Goal: Task Accomplishment & Management: Manage account settings

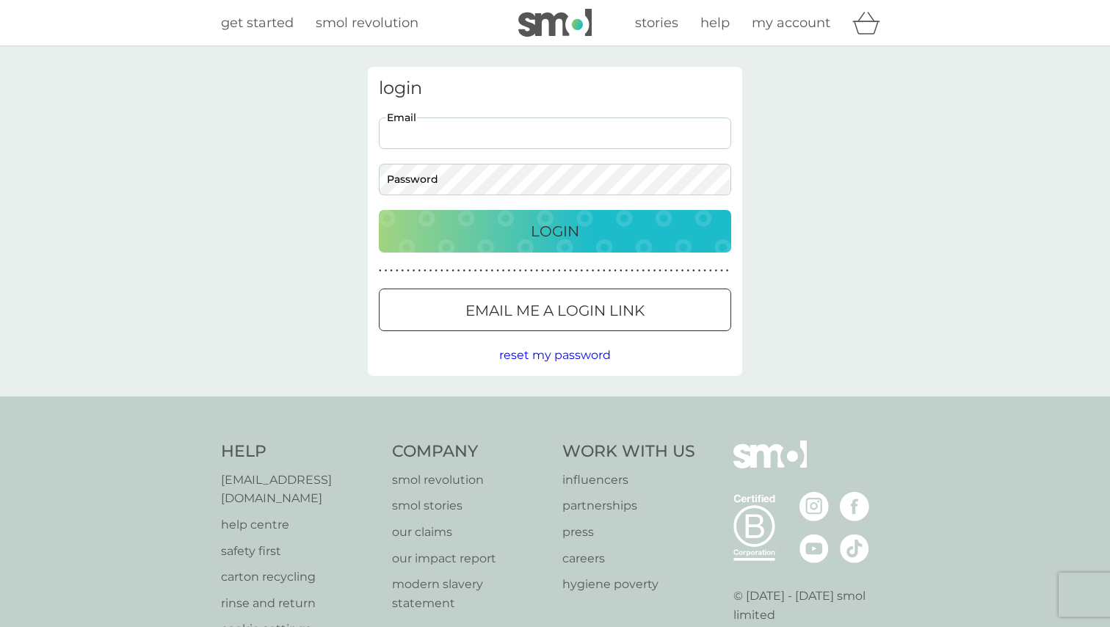
type input "[PERSON_NAME][EMAIL_ADDRESS][DOMAIN_NAME]"
click at [555, 231] on button "Login" at bounding box center [555, 231] width 352 height 43
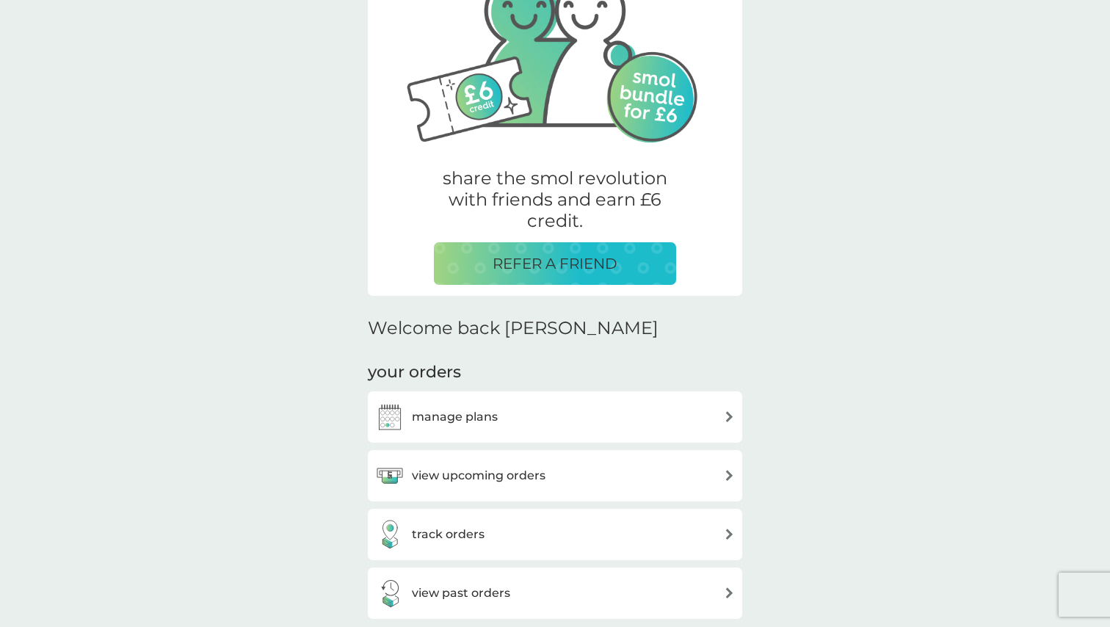
scroll to position [153, 0]
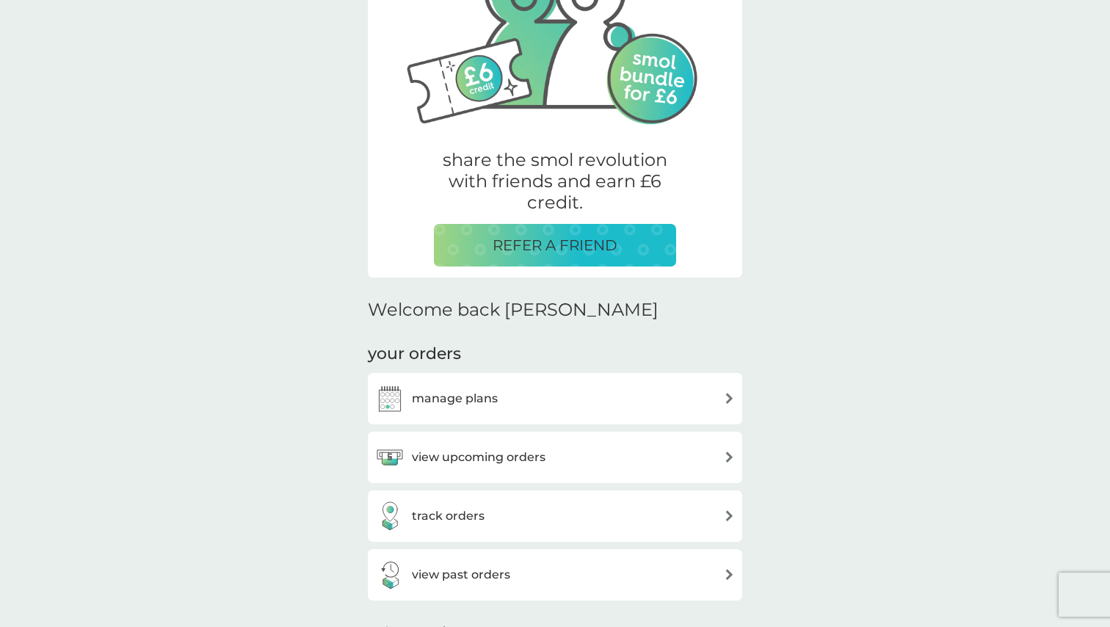
click at [653, 403] on div "manage plans" at bounding box center [555, 398] width 360 height 29
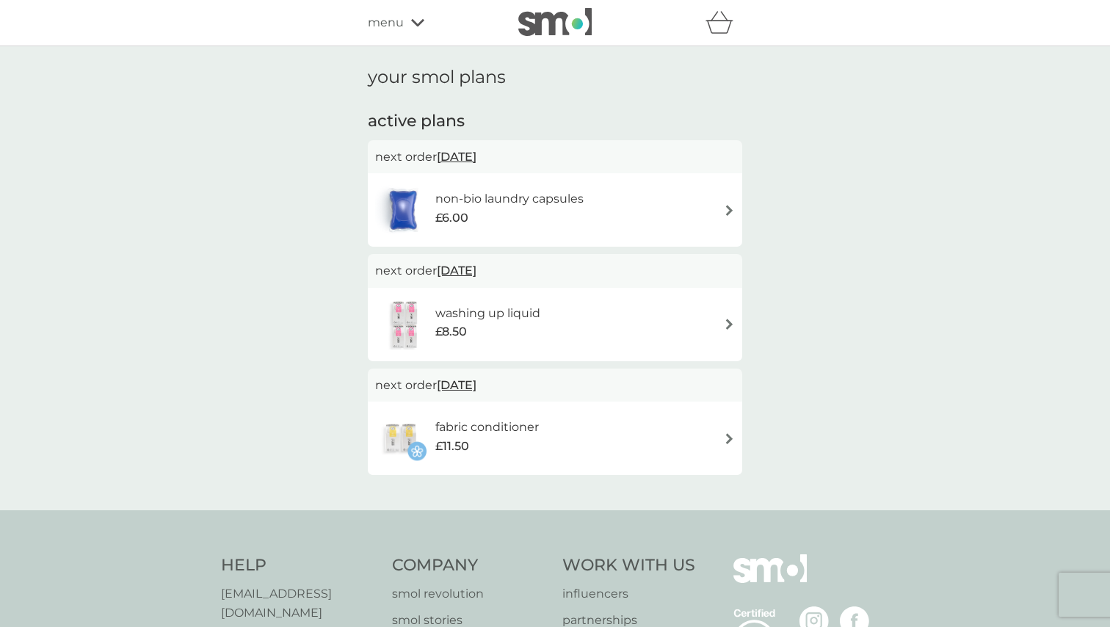
click at [476, 156] on span "27 Oct 2025" at bounding box center [457, 156] width 40 height 29
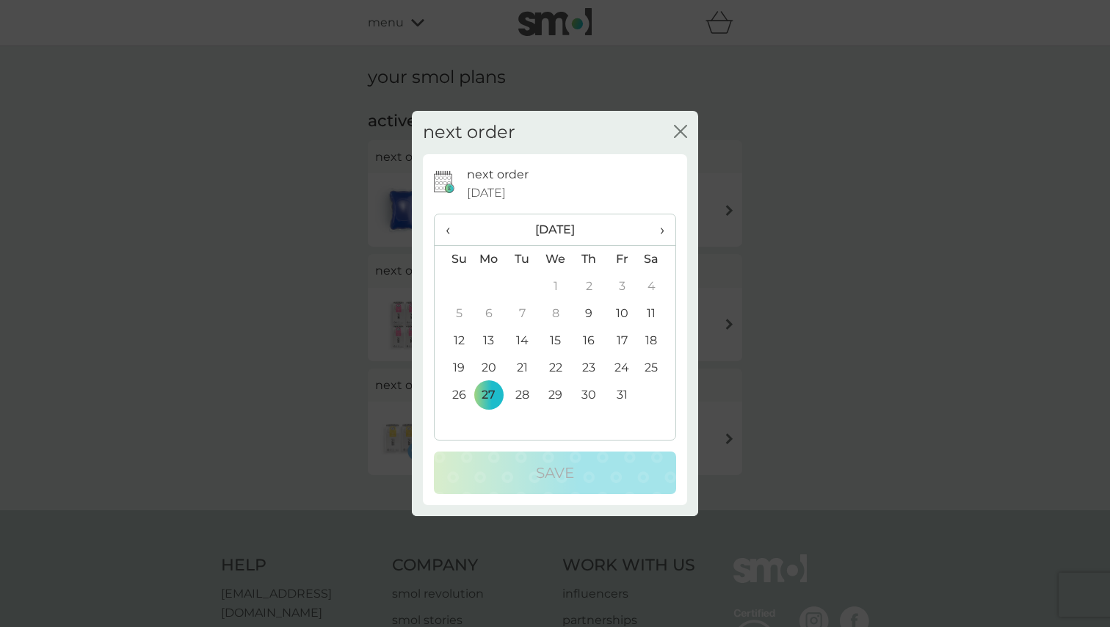
click at [490, 339] on td "13" at bounding box center [489, 340] width 34 height 27
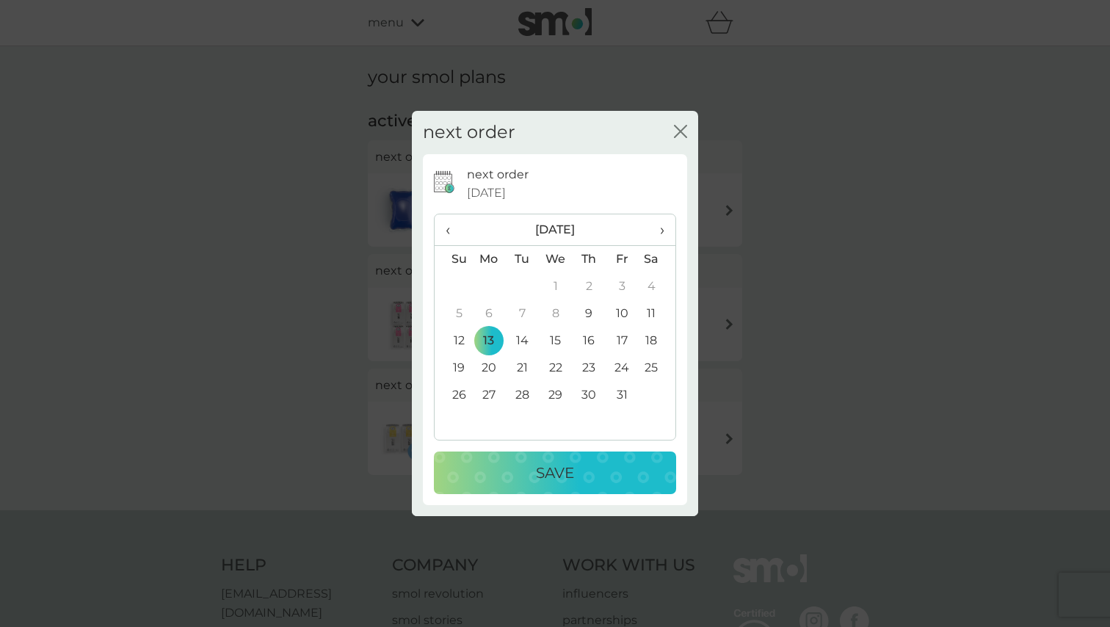
click at [575, 471] on div "Save" at bounding box center [555, 472] width 213 height 23
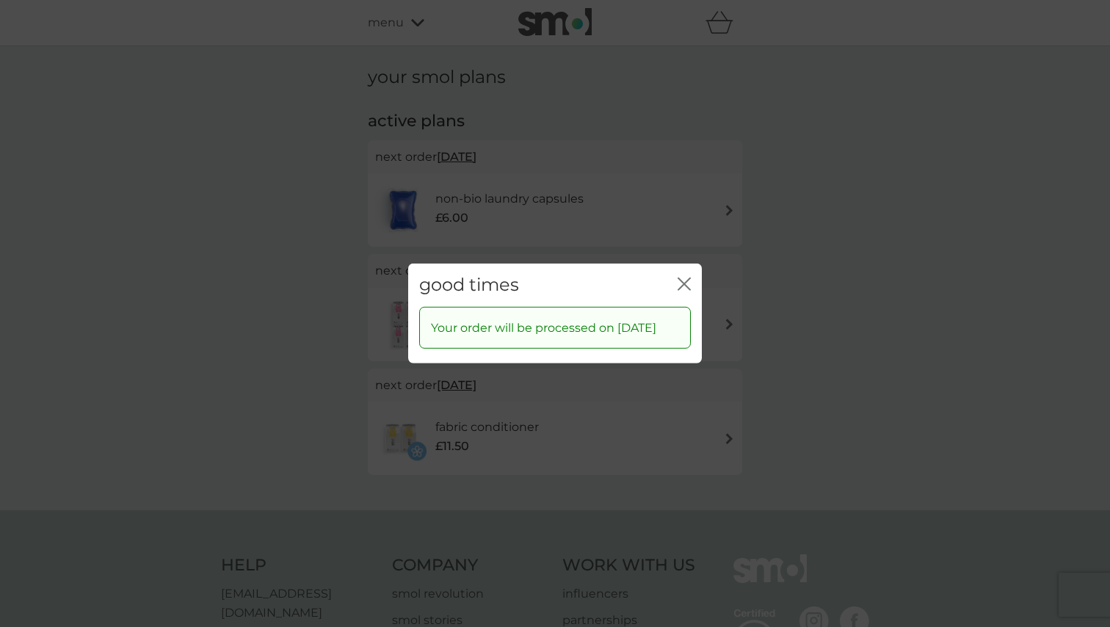
click at [685, 278] on icon "close" at bounding box center [687, 284] width 6 height 12
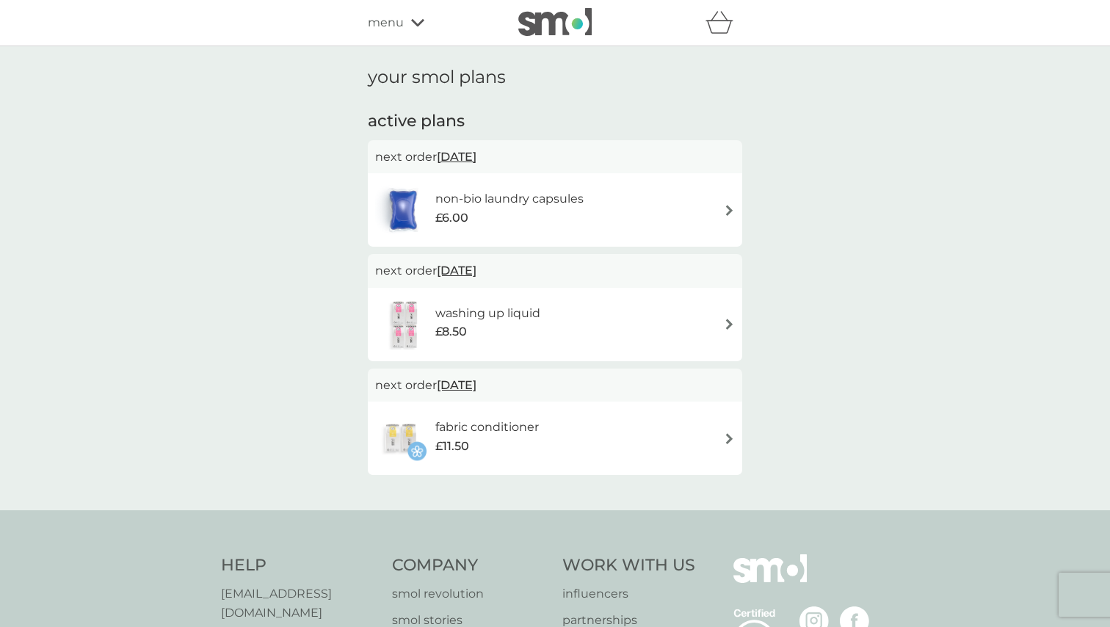
click at [476, 269] on span "22 Dec 2025" at bounding box center [457, 270] width 40 height 29
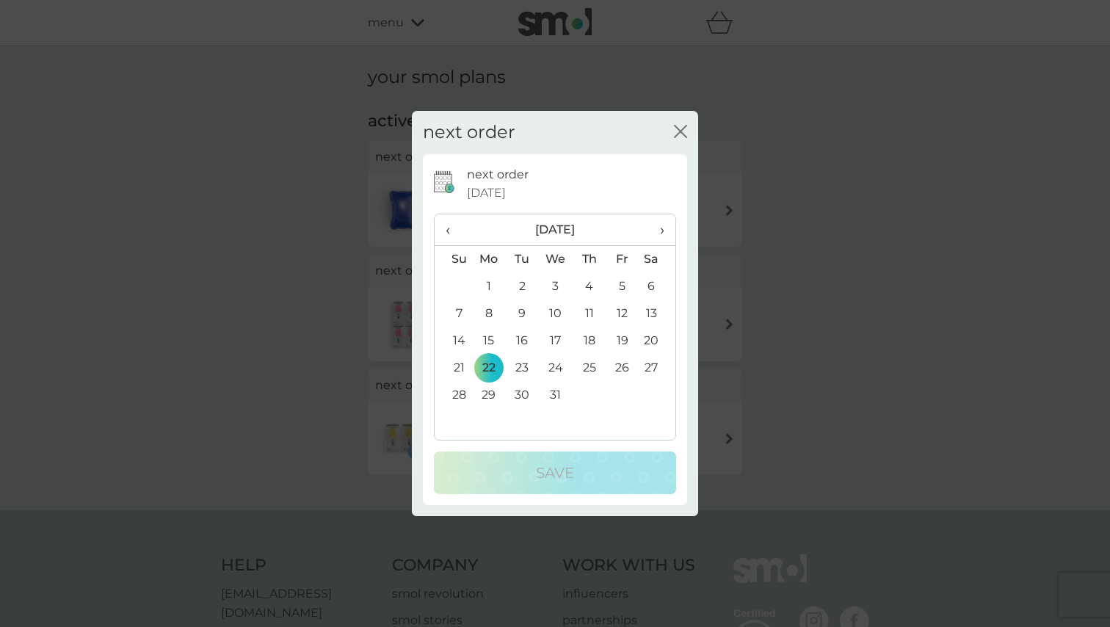
click at [661, 229] on span "›" at bounding box center [657, 229] width 15 height 31
click at [490, 314] on td "5" at bounding box center [489, 313] width 34 height 27
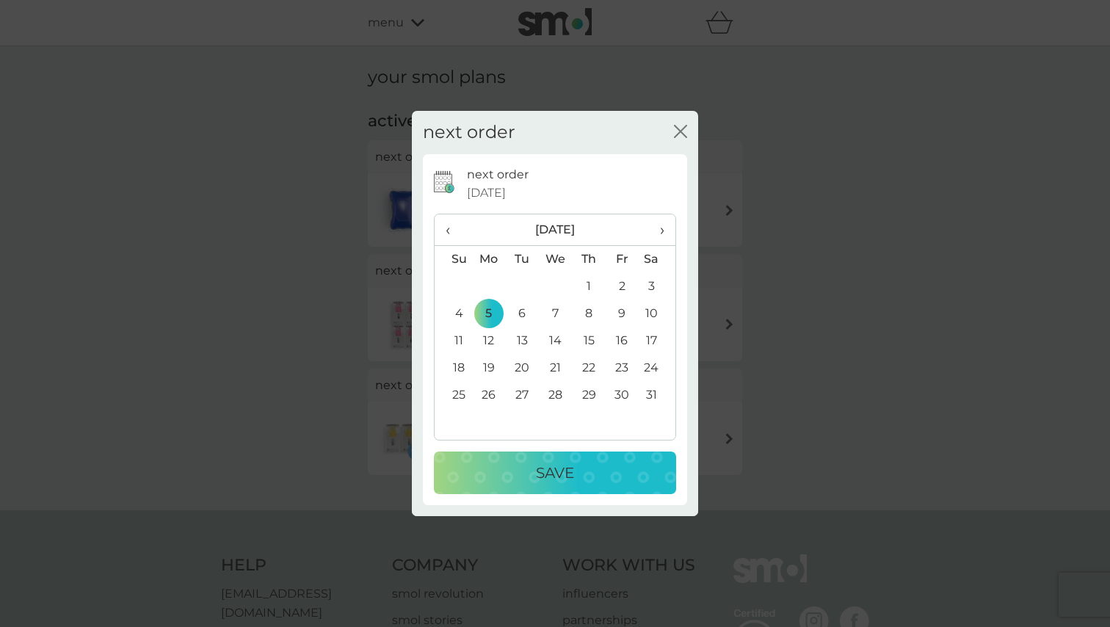
click at [580, 475] on div "Save" at bounding box center [555, 472] width 213 height 23
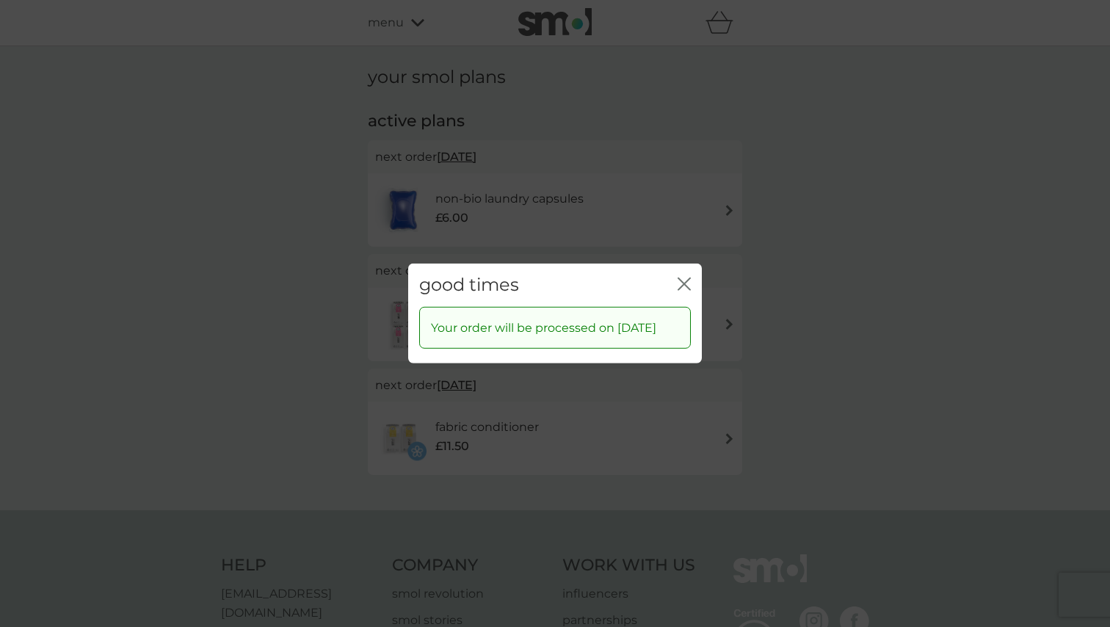
click at [686, 275] on div "close" at bounding box center [684, 285] width 13 height 21
click at [684, 278] on icon "close" at bounding box center [687, 284] width 6 height 12
